Goal: Go to known website: Access a specific website the user already knows

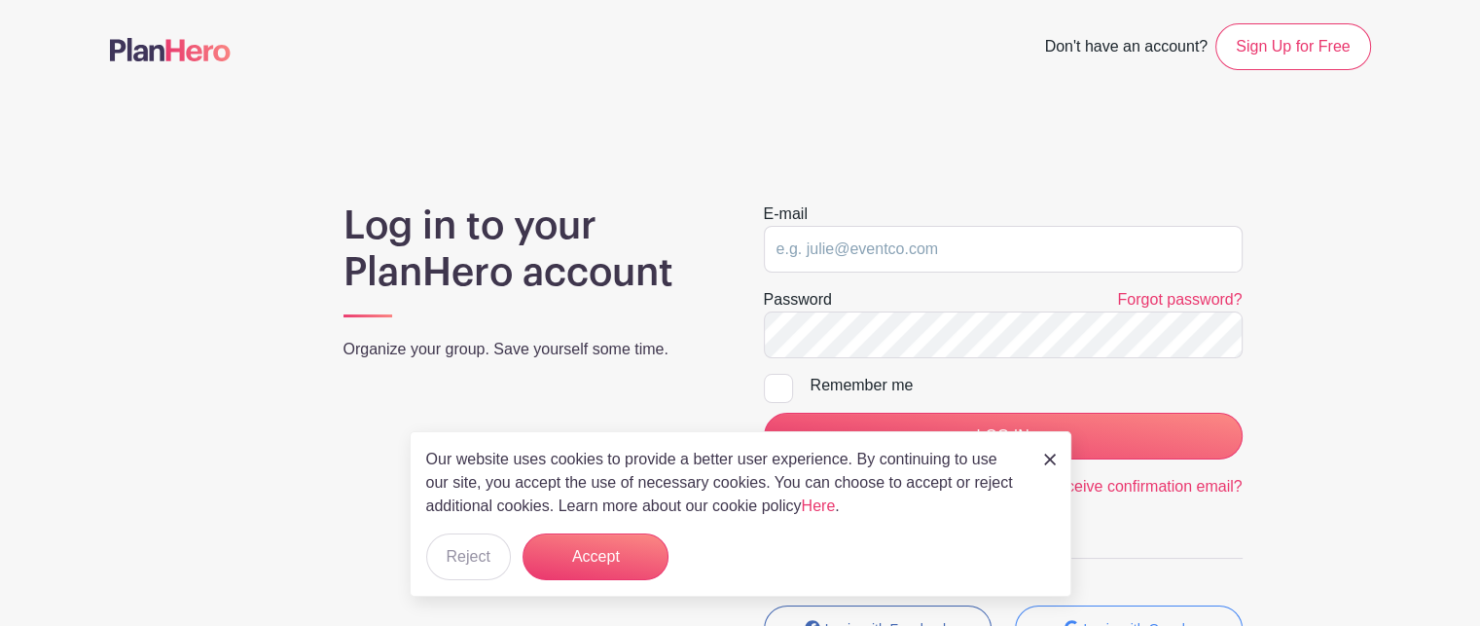
click at [452, 238] on h1 "Log in to your PlanHero account" at bounding box center [531, 248] width 374 height 93
click at [173, 45] on img at bounding box center [170, 49] width 121 height 23
click at [147, 54] on img at bounding box center [170, 49] width 121 height 23
click at [1048, 458] on img at bounding box center [1050, 460] width 12 height 12
